Goal: Connect with others: Connect with others

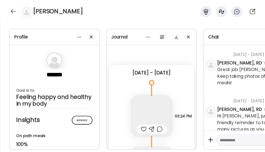
scroll to position [2056, 0]
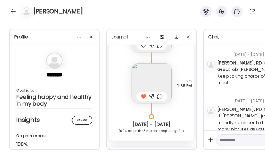
click at [10, 13] on div at bounding box center [13, 11] width 9 height 9
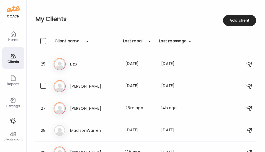
scroll to position [551, 0]
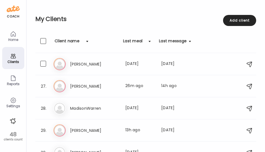
click at [100, 90] on div "Lu [PERSON_NAME] Last meal: 26m ago Last message: 14h ago Hi [PERSON_NAME], I'm…" at bounding box center [147, 86] width 186 height 12
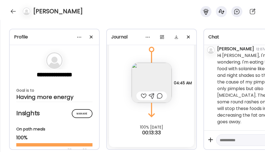
scroll to position [948, 0]
click at [147, 78] on img at bounding box center [152, 83] width 40 height 40
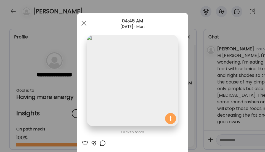
click at [84, 21] on span at bounding box center [83, 23] width 5 height 5
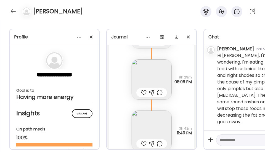
scroll to position [12533, 0]
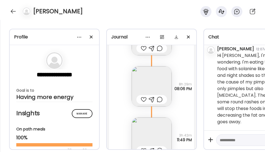
click at [139, 84] on img at bounding box center [152, 86] width 40 height 40
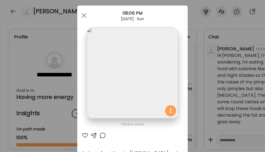
scroll to position [0, 0]
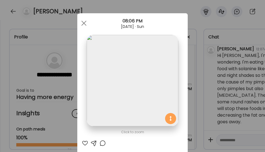
click at [83, 22] on span at bounding box center [83, 23] width 5 height 5
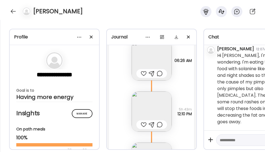
scroll to position [12180, 0]
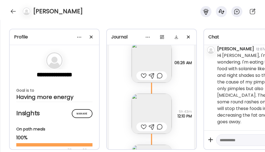
click at [138, 110] on img at bounding box center [152, 114] width 40 height 40
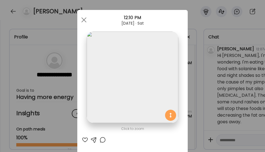
scroll to position [0, 0]
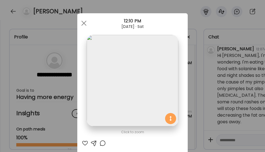
click at [84, 24] on span at bounding box center [83, 23] width 5 height 5
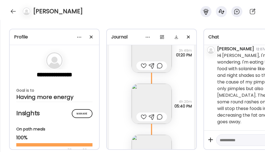
scroll to position [11892, 0]
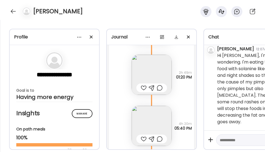
click at [143, 79] on img at bounding box center [152, 75] width 40 height 40
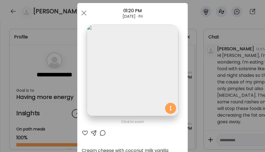
scroll to position [0, 0]
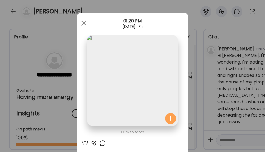
click at [82, 22] on span at bounding box center [83, 23] width 5 height 5
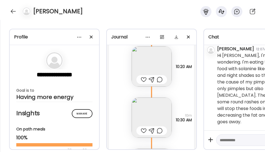
scroll to position [11804, 0]
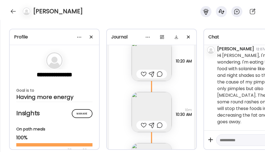
click at [147, 62] on img at bounding box center [152, 61] width 40 height 40
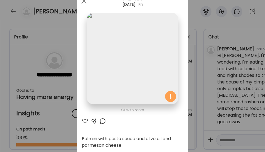
scroll to position [0, 0]
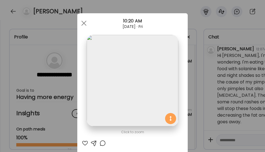
click at [83, 23] on div at bounding box center [83, 23] width 11 height 11
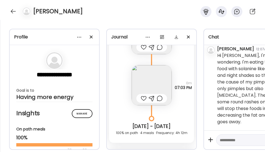
scroll to position [12312, 0]
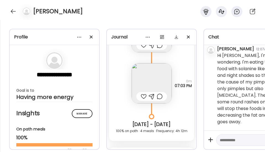
click at [150, 80] on img at bounding box center [152, 83] width 40 height 40
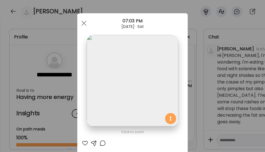
click at [84, 27] on div at bounding box center [83, 23] width 11 height 11
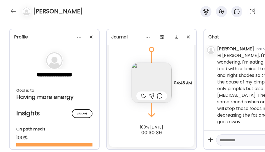
scroll to position [12798, 0]
click at [149, 76] on img at bounding box center [152, 83] width 40 height 40
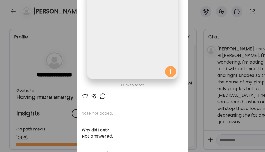
scroll to position [22, 0]
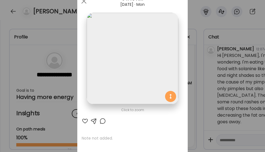
click at [147, 77] on img at bounding box center [132, 58] width 91 height 91
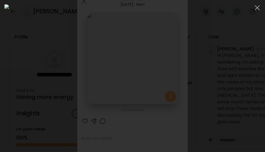
click at [256, 8] on div at bounding box center [257, 7] width 11 height 11
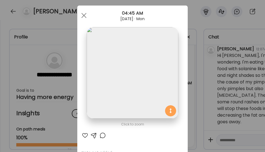
scroll to position [0, 0]
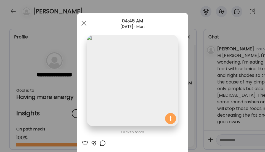
click at [83, 23] on span at bounding box center [83, 23] width 5 height 5
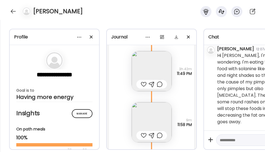
scroll to position [12599, 0]
click at [142, 68] on img at bounding box center [152, 71] width 40 height 40
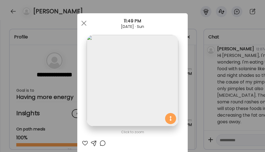
click at [81, 22] on span at bounding box center [83, 23] width 5 height 5
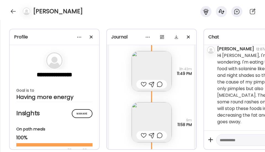
click at [106, 14] on div "[PERSON_NAME]" at bounding box center [132, 10] width 265 height 20
drag, startPoint x: 30, startPoint y: 25, endPoint x: 116, endPoint y: 1, distance: 88.8
click at [30, 25] on div "**********" at bounding box center [132, 86] width 265 height 132
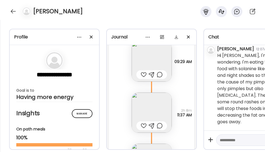
scroll to position [12423, 0]
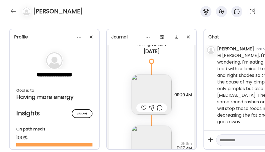
click at [154, 93] on img at bounding box center [152, 95] width 40 height 40
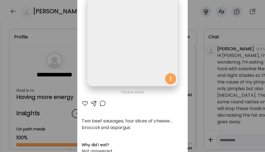
scroll to position [44, 0]
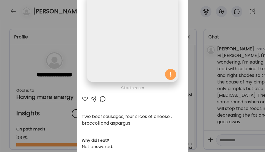
click at [83, 100] on div at bounding box center [85, 99] width 7 height 7
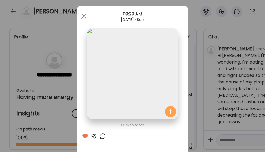
scroll to position [0, 0]
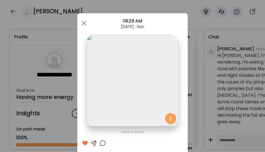
click at [82, 25] on div at bounding box center [83, 23] width 11 height 11
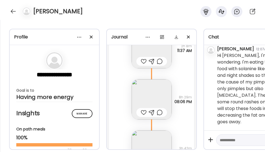
scroll to position [12533, 0]
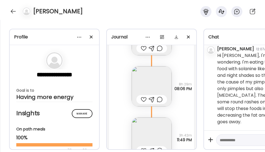
click at [149, 81] on img at bounding box center [152, 86] width 40 height 40
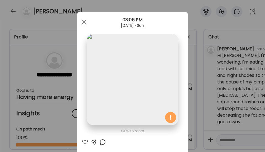
scroll to position [0, 0]
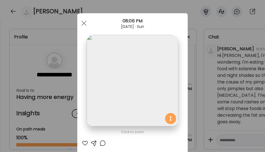
click at [81, 25] on div at bounding box center [83, 23] width 11 height 11
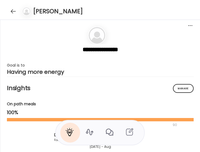
scroll to position [601, 0]
